Goal: Task Accomplishment & Management: Use online tool/utility

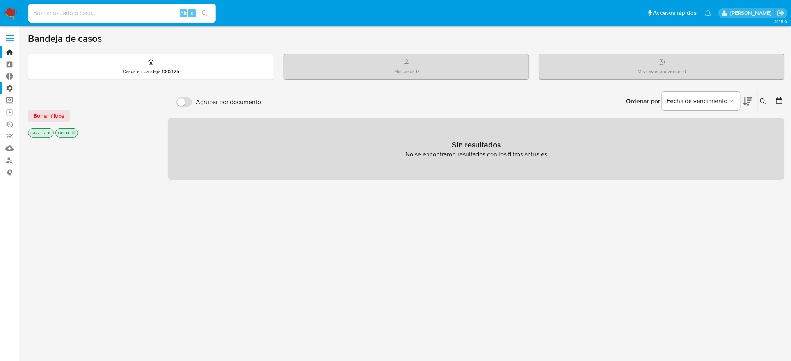
click at [6, 87] on label "Administración" at bounding box center [46, 88] width 93 height 12
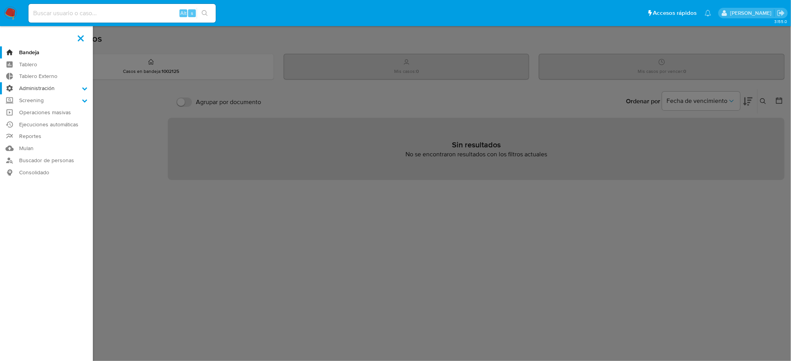
click at [0, 0] on input "Administración" at bounding box center [0, 0] width 0 height 0
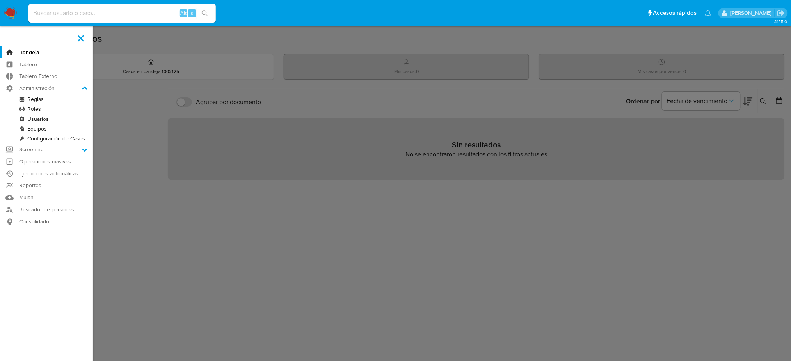
click at [40, 99] on link "Reglas" at bounding box center [46, 99] width 93 height 10
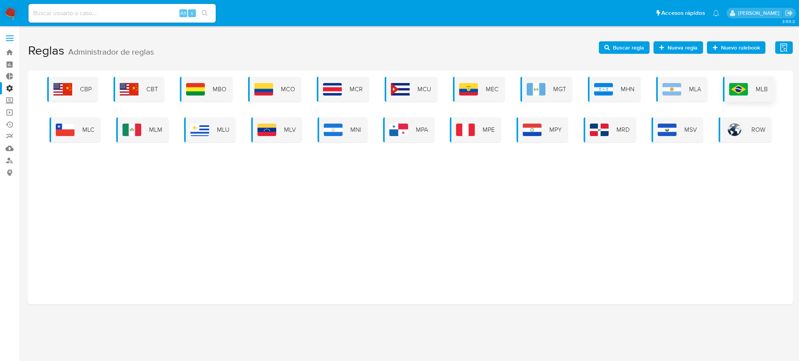
click at [741, 91] on img at bounding box center [738, 89] width 19 height 12
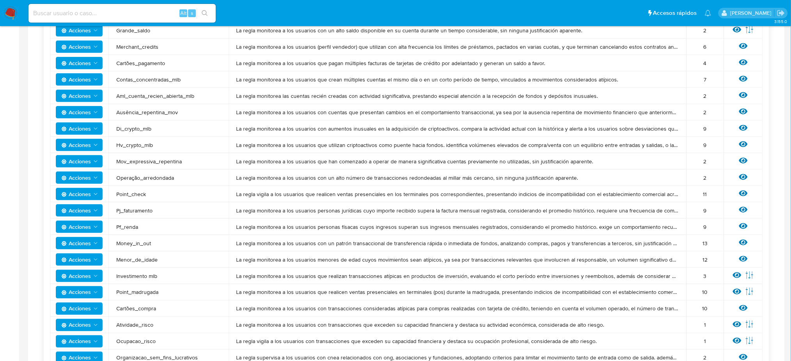
scroll to position [312, 0]
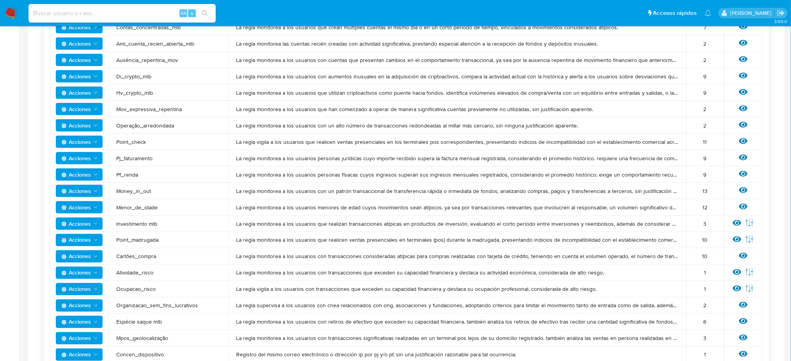
drag, startPoint x: 191, startPoint y: 242, endPoint x: 717, endPoint y: 240, distance: 525.8
click at [717, 240] on tr "Acciones Point_madrugada La regla monitorea a los usuarios que realicen ventas …" at bounding box center [406, 240] width 713 height 16
